Goal: Task Accomplishment & Management: Use online tool/utility

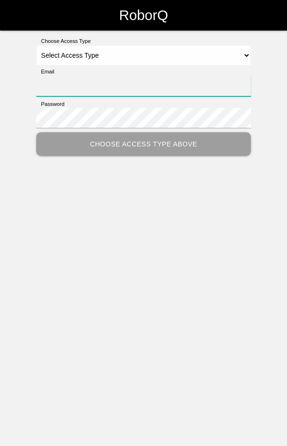
click at [203, 84] on input "Email" at bounding box center [143, 86] width 214 height 20
type input "[EMAIL_ADDRESS][DOMAIN_NAME]"
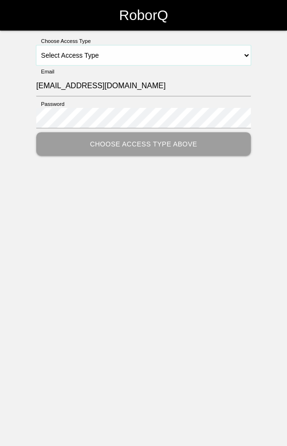
click at [191, 53] on select "Select Access Type Admin Customer Supervisor Worker" at bounding box center [143, 55] width 214 height 20
select select "Worker"
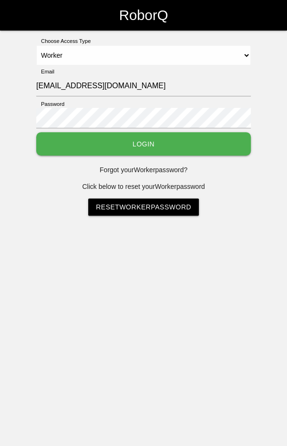
click at [172, 145] on button "Login" at bounding box center [143, 143] width 214 height 23
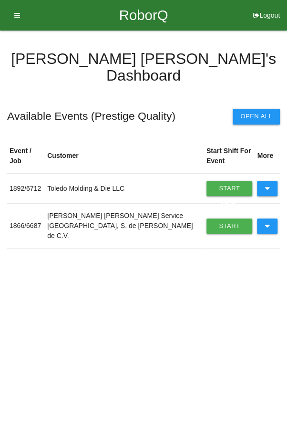
click at [266, 218] on icon at bounding box center [267, 225] width 5 height 15
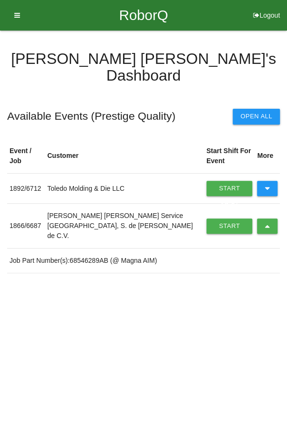
click at [210, 218] on link "Start Shift" at bounding box center [229, 225] width 46 height 15
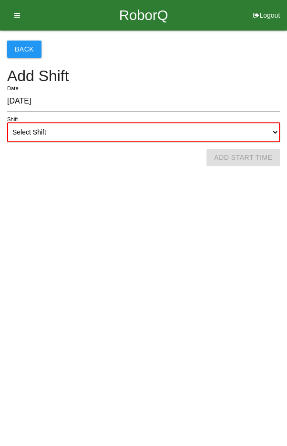
click at [197, 132] on select "Select Shift 1st Shift 2nd Shift 3rd Shift 4th Shift" at bounding box center [143, 132] width 273 height 20
select select "2"
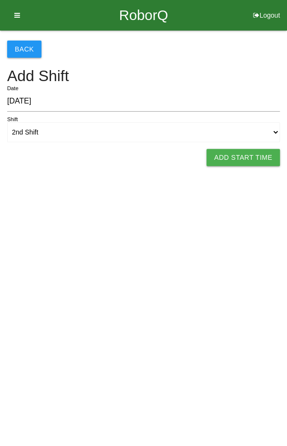
click at [255, 156] on button "Add Start Time" at bounding box center [242, 157] width 73 height 17
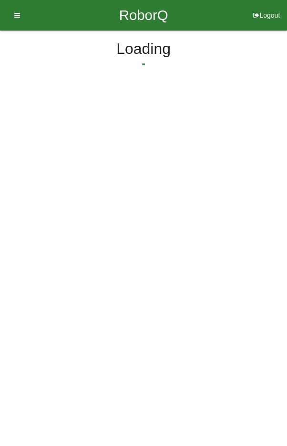
select select "2"
select select "15"
select select "2"
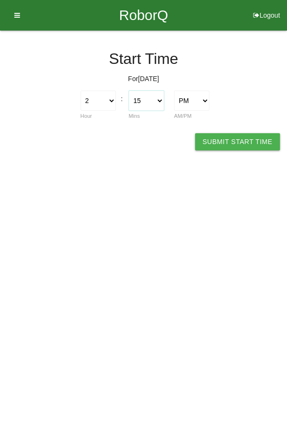
click at [149, 101] on select "00 01 02 03 04 05 06 07 08 09 10 11 12 13 14 15 16 17 18 19 20 21 22 23 24 25 2…" at bounding box center [146, 101] width 35 height 20
select select "0"
click at [236, 142] on button "Submit Start Time" at bounding box center [237, 141] width 85 height 17
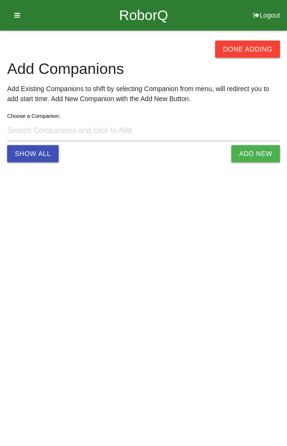
click at [266, 41] on button "Done Adding" at bounding box center [247, 49] width 65 height 17
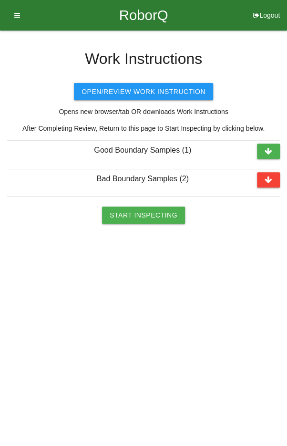
click at [153, 212] on button "Start Inspecting" at bounding box center [143, 214] width 83 height 17
